Goal: Task Accomplishment & Management: Use online tool/utility

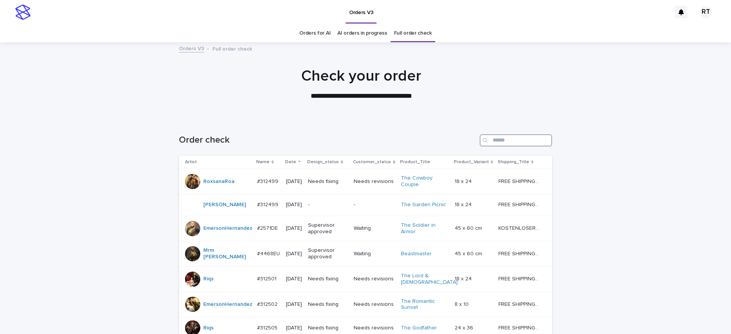
click at [494, 139] on input "Search" at bounding box center [516, 140] width 72 height 12
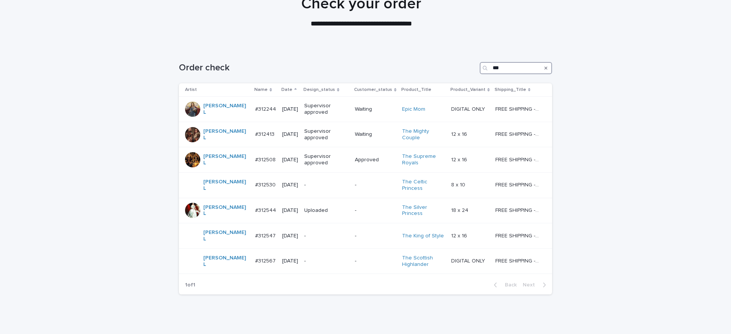
scroll to position [88, 0]
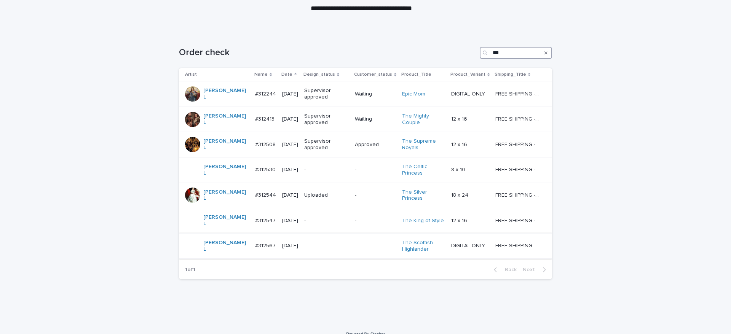
type input "***"
click at [304, 243] on p "-" at bounding box center [326, 246] width 45 height 6
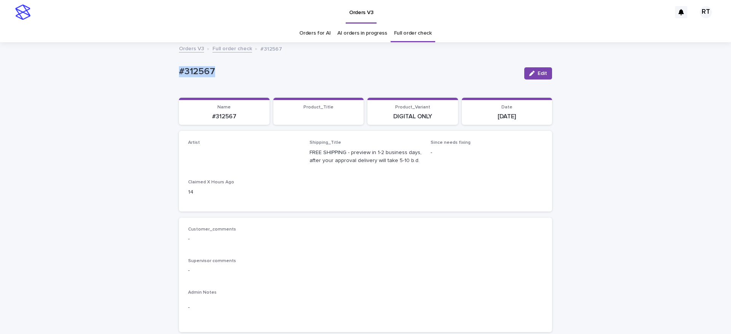
drag, startPoint x: 175, startPoint y: 63, endPoint x: 286, endPoint y: 62, distance: 111.6
copy p "#312567"
drag, startPoint x: 33, startPoint y: 96, endPoint x: 226, endPoint y: 191, distance: 215.2
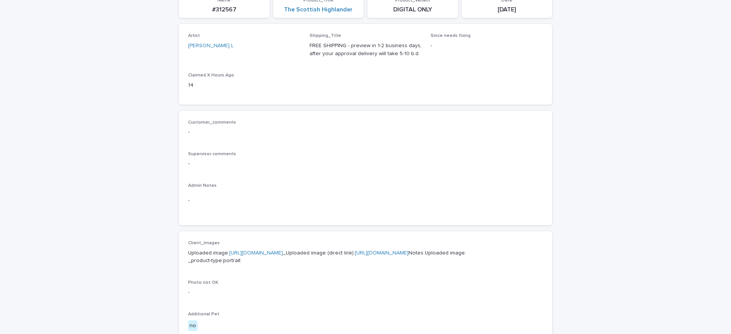
scroll to position [147, 0]
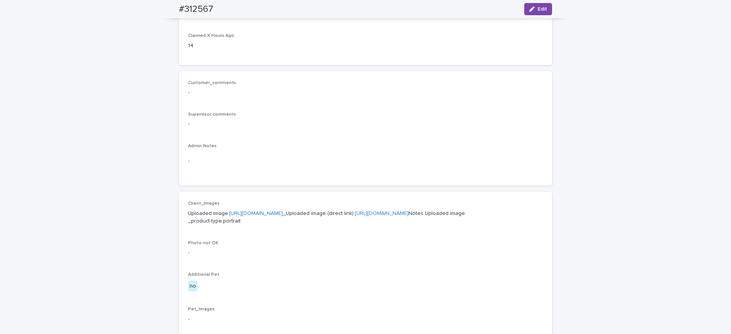
click at [258, 226] on p "Uploaded image: [URL][DOMAIN_NAME] _Uploaded image (direct link): [URL][DOMAIN_…" at bounding box center [365, 218] width 355 height 16
click at [256, 216] on link "[URL][DOMAIN_NAME]" at bounding box center [256, 213] width 54 height 5
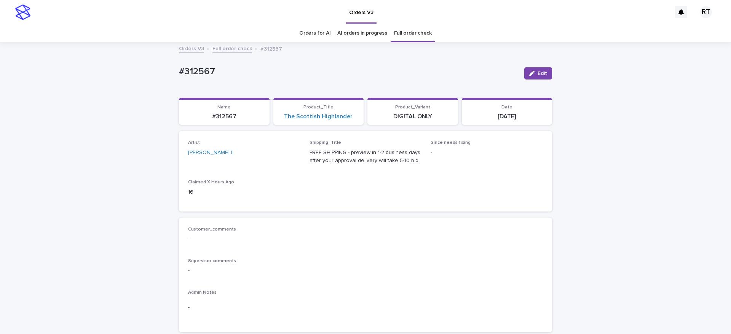
click at [534, 73] on button "Edit" at bounding box center [539, 73] width 28 height 12
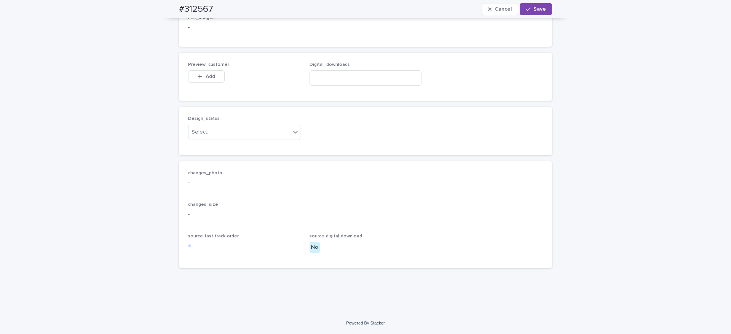
scroll to position [486, 0]
click at [316, 74] on input at bounding box center [366, 77] width 112 height 15
paste input "**********"
type input "**********"
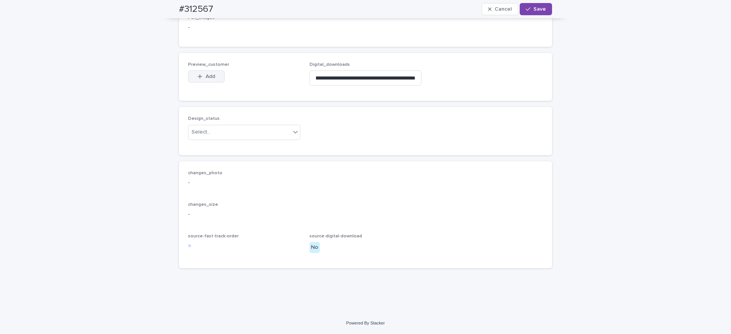
click at [198, 78] on icon "button" at bounding box center [200, 76] width 5 height 5
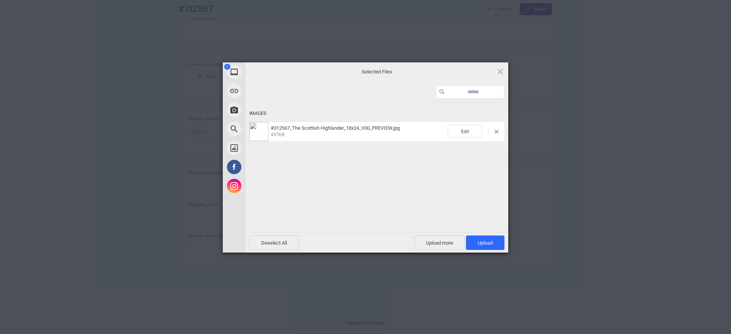
click at [487, 239] on span "Upload 1" at bounding box center [485, 243] width 38 height 14
click at [392, 185] on div "Uploading #312567_The Scottish Highlander_18x24_V00_PREVIEW.jpg 0.00B / 497KB" at bounding box center [377, 179] width 263 height 152
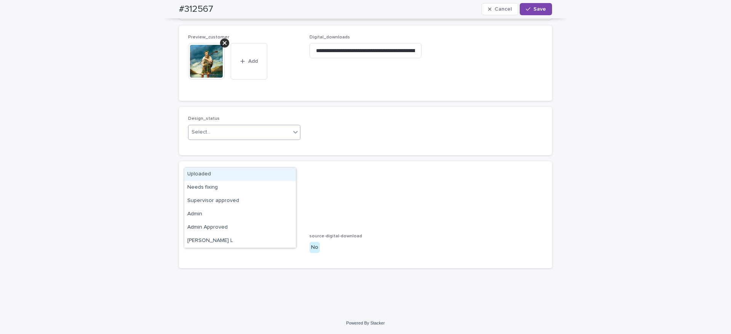
drag, startPoint x: 218, startPoint y: 163, endPoint x: 215, endPoint y: 174, distance: 10.9
click at [218, 139] on div "Select..." at bounding box center [240, 132] width 102 height 13
click at [217, 175] on div "Uploaded" at bounding box center [240, 174] width 112 height 13
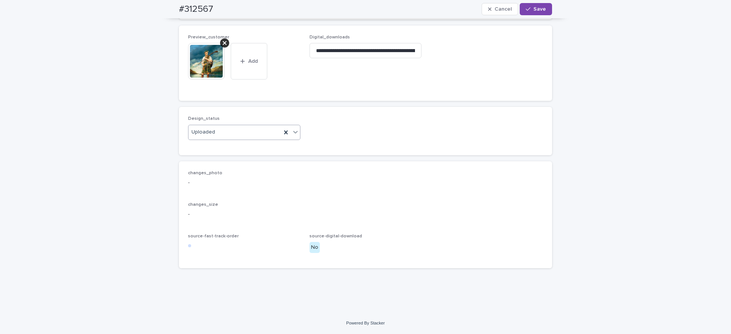
click at [528, 9] on div "button" at bounding box center [530, 8] width 8 height 5
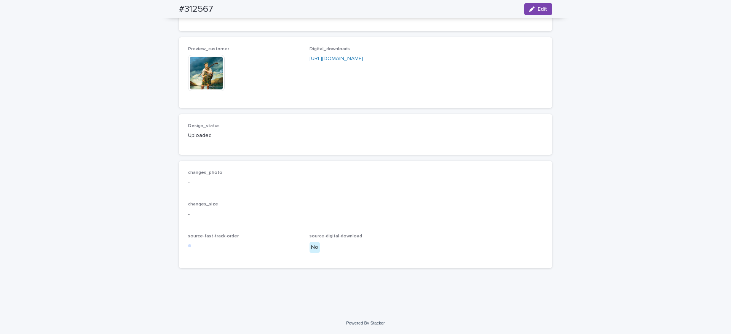
click at [198, 84] on img at bounding box center [206, 73] width 37 height 37
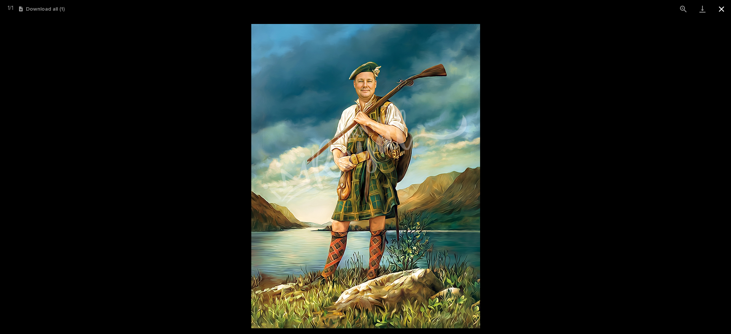
click at [729, 11] on button "Close gallery" at bounding box center [721, 9] width 19 height 18
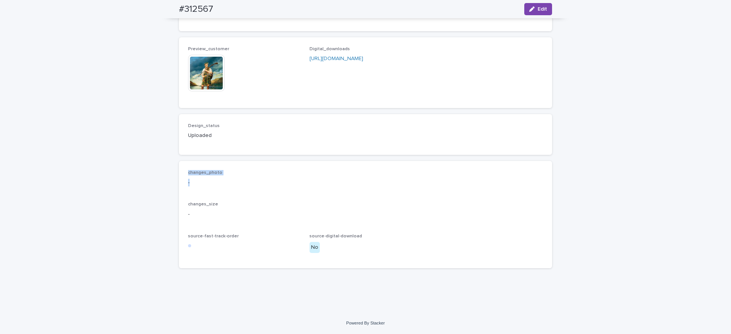
drag, startPoint x: 767, startPoint y: 118, endPoint x: 1002, endPoint y: 159, distance: 239.3
click at [731, 159] on html "Orders V3 RT Orders for AI AI orders in progress Full order check Orders V3 Ful…" at bounding box center [365, 167] width 731 height 334
drag, startPoint x: 353, startPoint y: 97, endPoint x: 615, endPoint y: 77, distance: 262.9
